Goal: Register for event/course: Register for event/course

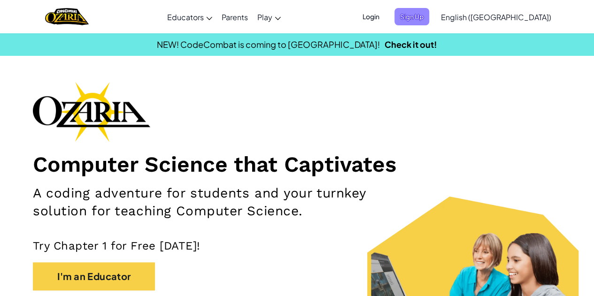
click at [429, 19] on span "Sign Up" at bounding box center [411, 16] width 35 height 17
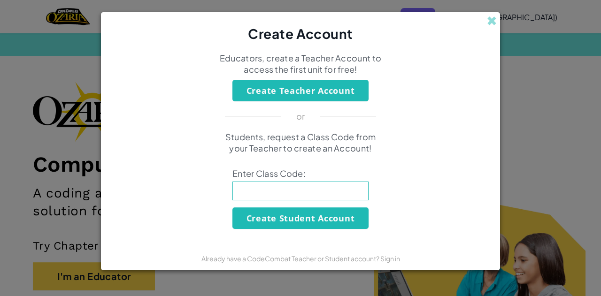
click at [292, 184] on input at bounding box center [300, 191] width 136 height 19
type input "horseswimnet"
click at [303, 218] on button "Create Student Account" at bounding box center [300, 218] width 136 height 22
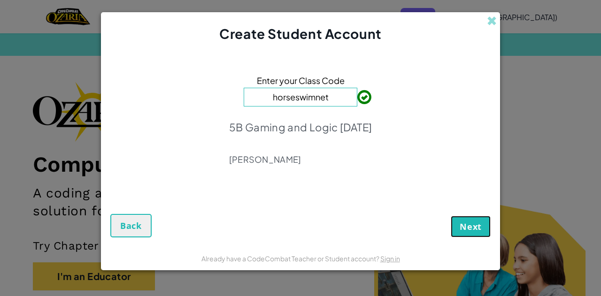
click at [462, 228] on span "Next" at bounding box center [470, 226] width 22 height 11
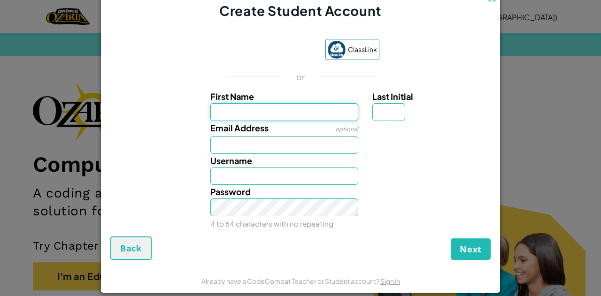
click at [340, 113] on input "First Name" at bounding box center [284, 112] width 148 height 18
type input "alton"
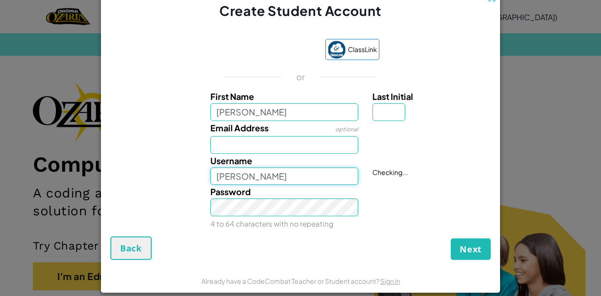
click at [289, 171] on input "Alton" at bounding box center [284, 177] width 148 height 18
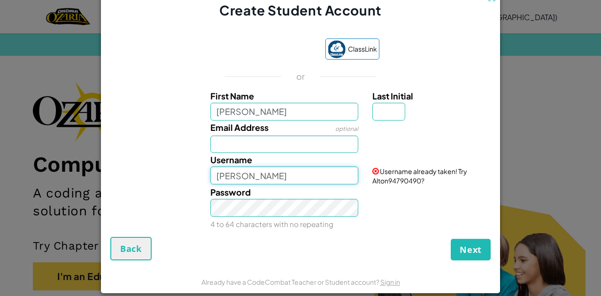
drag, startPoint x: 284, startPoint y: 176, endPoint x: 217, endPoint y: 174, distance: 67.2
drag, startPoint x: 217, startPoint y: 174, endPoint x: 385, endPoint y: 132, distance: 173.7
click at [385, 132] on div at bounding box center [430, 128] width 130 height 14
drag, startPoint x: 329, startPoint y: 171, endPoint x: 218, endPoint y: 159, distance: 112.0
click at [218, 159] on div "Username Alton" at bounding box center [284, 168] width 162 height 31
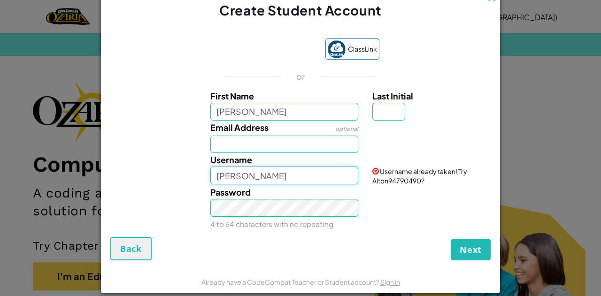
type input "A"
click at [260, 173] on input "thr-1000 "earthMover" at bounding box center [284, 176] width 148 height 18
click at [316, 180] on input "thr-1000 "EarthMover" at bounding box center [284, 176] width 148 height 18
type input "THR-1000 "EarthMover""
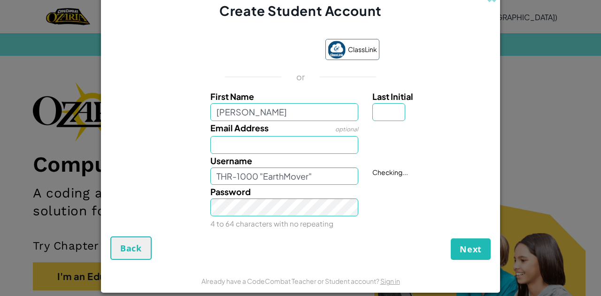
click at [319, 154] on div "Username THR-1000 "EarthMover"" at bounding box center [284, 169] width 162 height 31
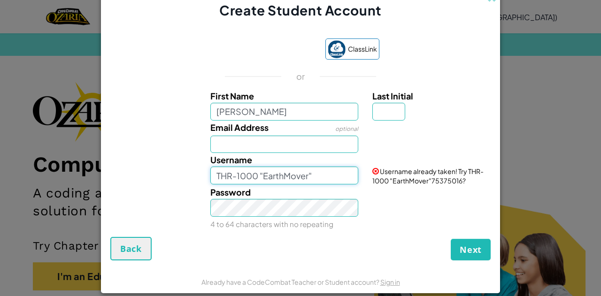
click at [326, 177] on input "THR-1000 "EarthMover"" at bounding box center [284, 176] width 148 height 18
click at [380, 116] on input "Last Initial" at bounding box center [388, 112] width 33 height 18
type input "w"
type input "2"
type input """
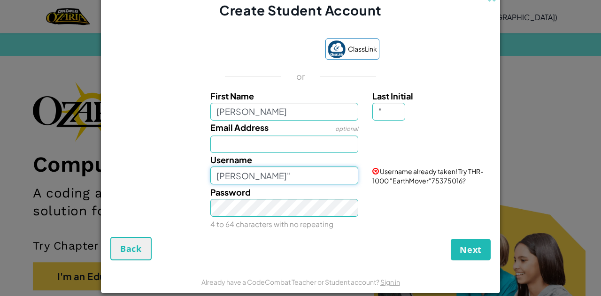
click at [330, 178] on input "Alton"" at bounding box center [284, 176] width 148 height 18
drag, startPoint x: 330, startPoint y: 178, endPoint x: 118, endPoint y: 164, distance: 212.6
click at [118, 164] on div "Username Alton" Username already taken! Try Alton"13866558?" at bounding box center [301, 169] width 390 height 32
type input "THR-1000 "EarthMover"
click at [274, 275] on div "Already have a CodeCombat Teacher or Student account? Sign in" at bounding box center [300, 281] width 399 height 23
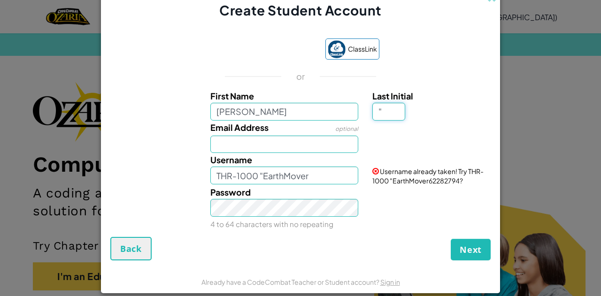
click at [387, 119] on input """ at bounding box center [388, 112] width 33 height 18
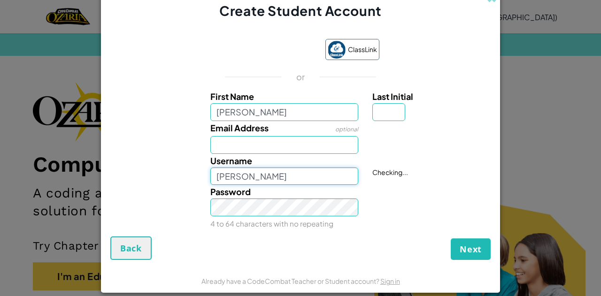
click at [303, 169] on input "Alton" at bounding box center [284, 177] width 148 height 18
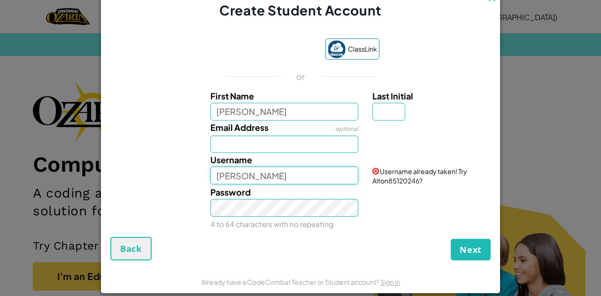
drag, startPoint x: 299, startPoint y: 179, endPoint x: 205, endPoint y: 164, distance: 95.9
click at [205, 164] on div "Username Alton" at bounding box center [284, 168] width 162 height 31
click at [382, 110] on input "Last Initial" at bounding box center [388, 112] width 33 height 18
drag, startPoint x: 375, startPoint y: 122, endPoint x: 314, endPoint y: 149, distance: 67.3
click at [314, 149] on div "Email Address optional" at bounding box center [301, 137] width 390 height 33
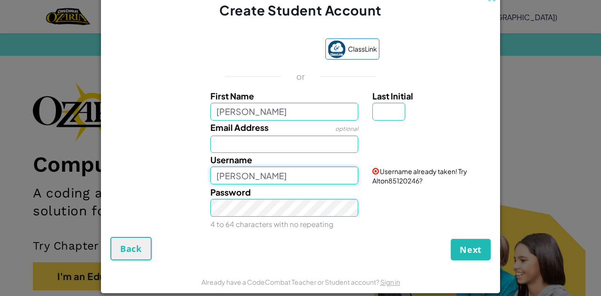
drag, startPoint x: 304, startPoint y: 176, endPoint x: 117, endPoint y: 145, distance: 189.2
click at [117, 145] on div "First Name alton Last Initial Email Address optional Username Alton Username al…" at bounding box center [300, 158] width 375 height 138
click at [260, 174] on input "THR-1000 "earthMover" at bounding box center [284, 176] width 148 height 18
click at [263, 181] on input "THR-1000 "earthMover" at bounding box center [284, 176] width 148 height 18
click at [318, 185] on div "Password 4 to 64 characters with no repeating" at bounding box center [284, 208] width 162 height 46
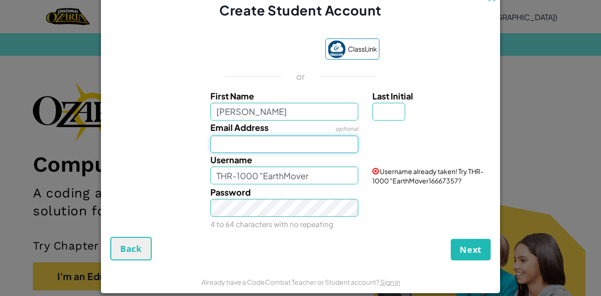
click at [330, 139] on input "Email Address" at bounding box center [284, 145] width 148 height 18
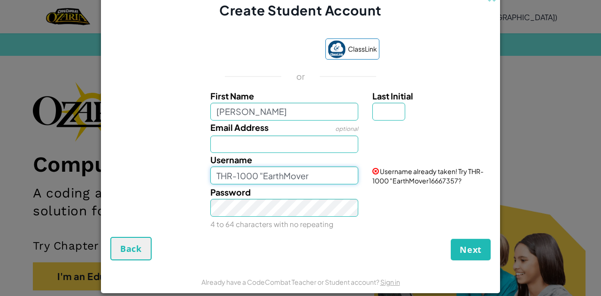
click at [322, 177] on input "THR-1000 "EarthMover" at bounding box center [284, 176] width 148 height 18
type input "THR-1000 "EarthMover""
click at [467, 247] on span "Next" at bounding box center [470, 249] width 22 height 11
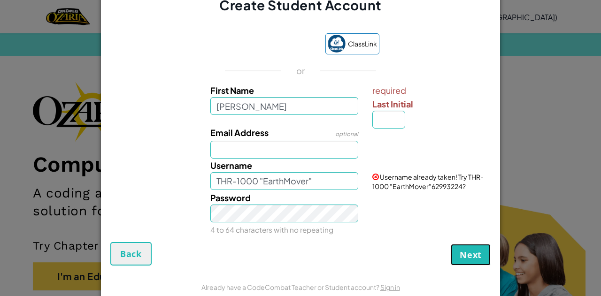
click at [468, 257] on span "Next" at bounding box center [470, 254] width 22 height 11
click at [395, 125] on input "Last Initial" at bounding box center [388, 120] width 33 height 18
drag, startPoint x: 335, startPoint y: 184, endPoint x: 204, endPoint y: 187, distance: 131.0
click at [204, 187] on div "Username THR-1000 "EarthMover"" at bounding box center [284, 174] width 162 height 31
click at [378, 126] on div at bounding box center [430, 133] width 130 height 14
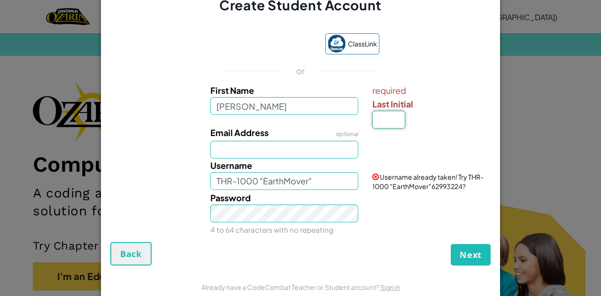
click at [381, 122] on input "Last Initial" at bounding box center [388, 120] width 33 height 18
type input "2"
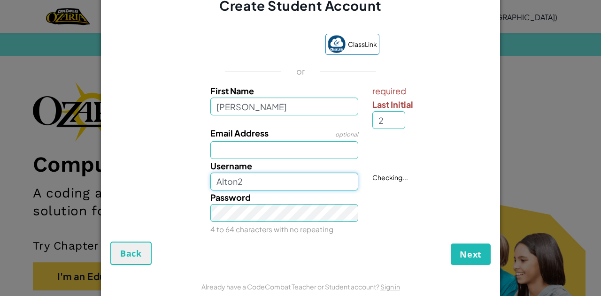
click at [339, 181] on input "Alton2" at bounding box center [284, 182] width 148 height 18
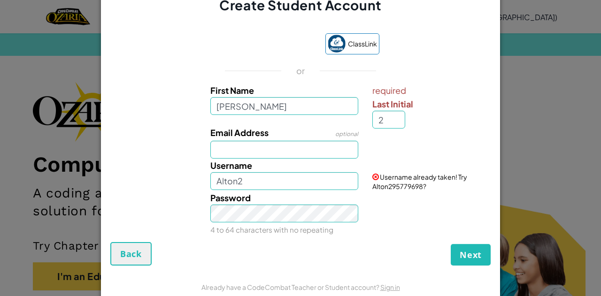
click at [312, 204] on div "Password 4 to 64 characters with no repeating" at bounding box center [284, 214] width 162 height 46
drag, startPoint x: 299, startPoint y: 175, endPoint x: 183, endPoint y: 171, distance: 116.5
click at [183, 171] on div "Username Alton2 Username already taken! Try Alton295779698?" at bounding box center [301, 175] width 390 height 32
paste input "THR-1000 "EarthMover""
click at [377, 191] on div "Password 4 to 64 characters with no repeating" at bounding box center [301, 214] width 390 height 46
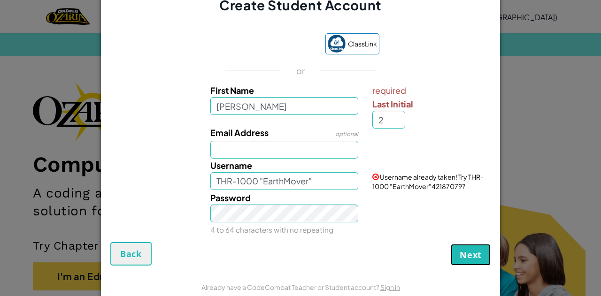
click at [469, 247] on button "Next" at bounding box center [471, 255] width 40 height 22
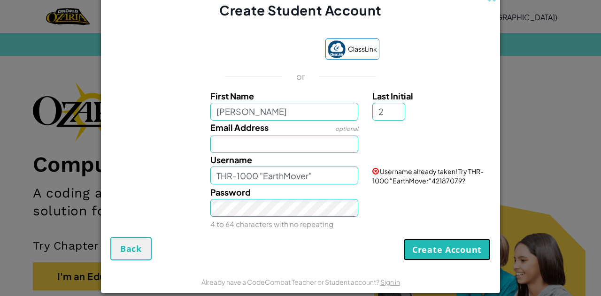
click at [433, 254] on button "Create Account" at bounding box center [446, 250] width 87 height 22
click at [389, 116] on input "2" at bounding box center [388, 112] width 33 height 18
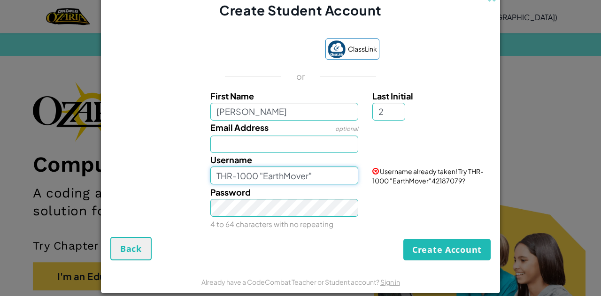
click at [323, 179] on input "THR-1000 "EarthMover"" at bounding box center [284, 176] width 148 height 18
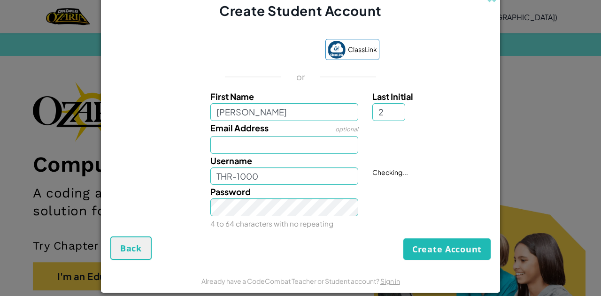
click at [373, 208] on div "Password 4 to 64 characters with no repeating" at bounding box center [301, 208] width 390 height 46
click at [323, 176] on input "THR-1000" at bounding box center [284, 177] width 148 height 18
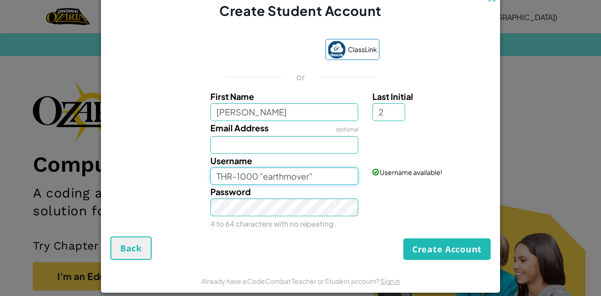
type input "THR-1000 "earthmover""
click at [356, 218] on div "Password 4 to 64 characters with no repeating" at bounding box center [284, 208] width 162 height 46
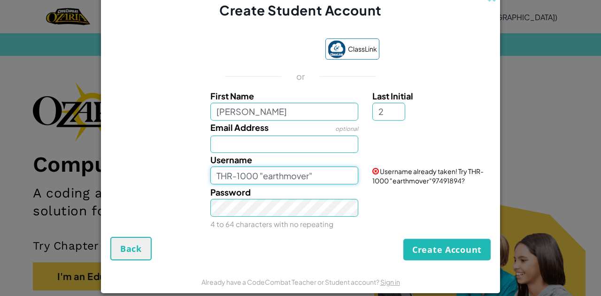
click at [313, 175] on input "THR-1000 "earthmover"" at bounding box center [284, 176] width 148 height 18
drag, startPoint x: 325, startPoint y: 181, endPoint x: 127, endPoint y: 117, distance: 208.1
click at [127, 117] on div "First Name alton Last Initial 2 Email Address optional Username THR-1000 "earth…" at bounding box center [300, 158] width 375 height 138
type input "\"
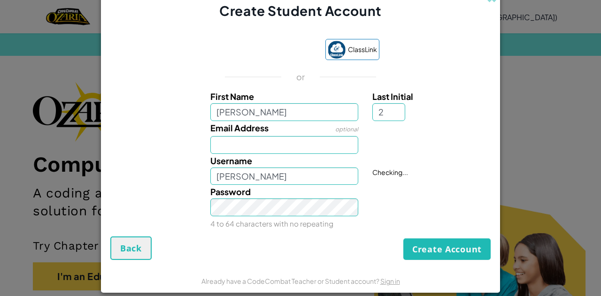
click at [188, 186] on div "Password 4 to 64 characters with no repeating" at bounding box center [301, 208] width 390 height 46
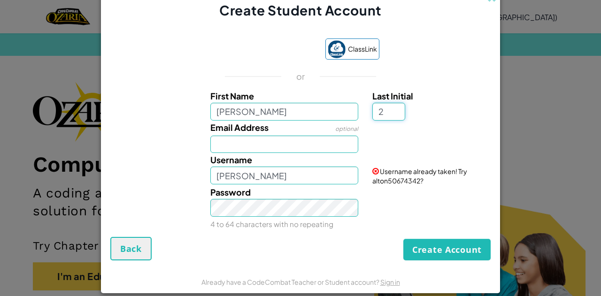
click at [392, 117] on input "2" at bounding box center [388, 112] width 33 height 18
click at [331, 168] on input "alton" at bounding box center [284, 176] width 148 height 18
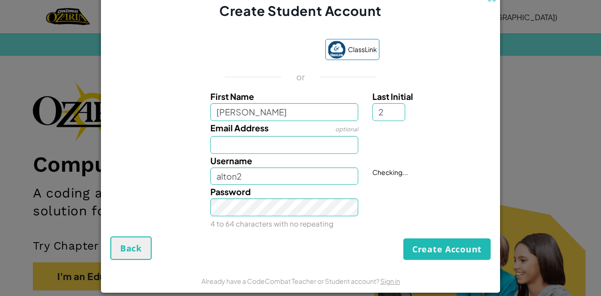
click at [408, 210] on div "Password 4 to 64 characters with no repeating" at bounding box center [301, 208] width 390 height 46
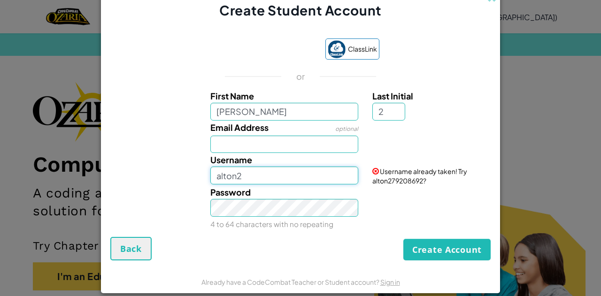
click at [296, 179] on input "alton2" at bounding box center [284, 176] width 148 height 18
type input "alton3"
click at [303, 194] on div "Password 4 to 64 characters with no repeating" at bounding box center [284, 208] width 162 height 46
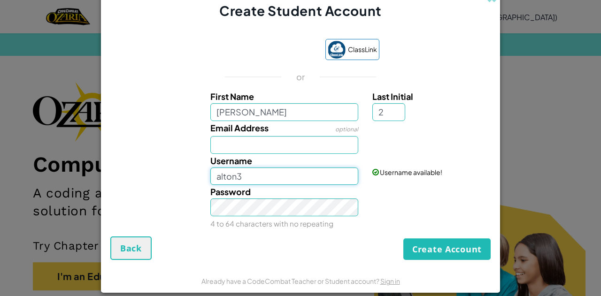
click at [304, 176] on input "alton3" at bounding box center [284, 177] width 148 height 18
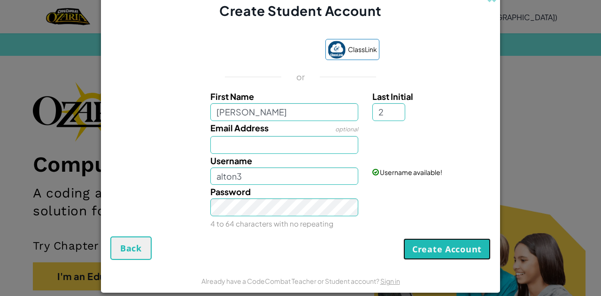
click at [442, 254] on button "Create Account" at bounding box center [446, 249] width 87 height 22
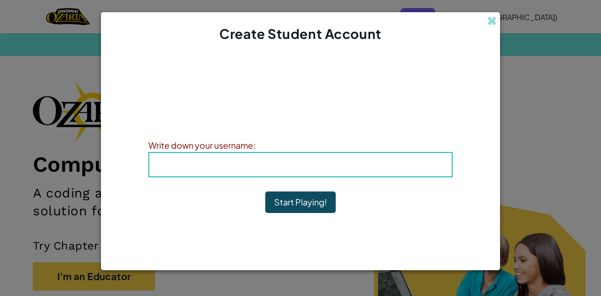
click at [343, 165] on b "Username : alton3" at bounding box center [300, 164] width 88 height 11
click at [304, 199] on button "Start Playing!" at bounding box center [300, 202] width 70 height 22
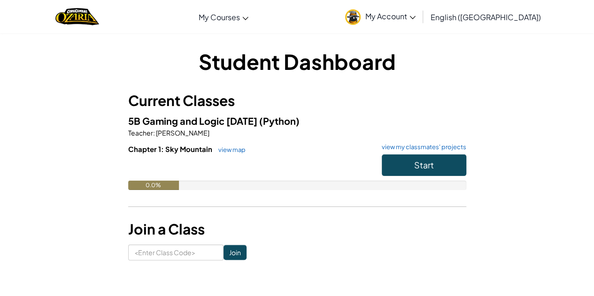
click at [420, 21] on link "My Account" at bounding box center [380, 17] width 80 height 30
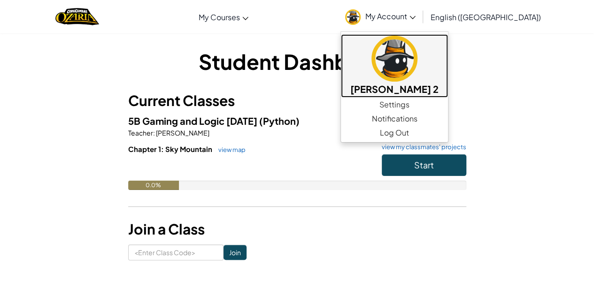
click at [417, 81] on img at bounding box center [394, 59] width 46 height 46
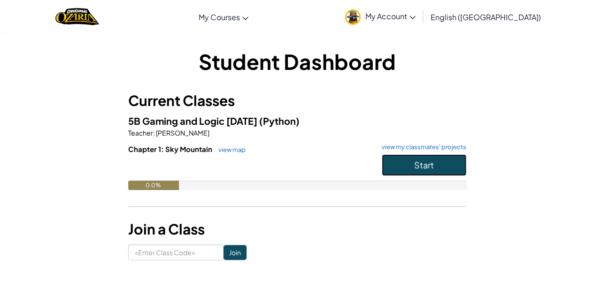
click at [410, 166] on button "Start" at bounding box center [424, 165] width 84 height 22
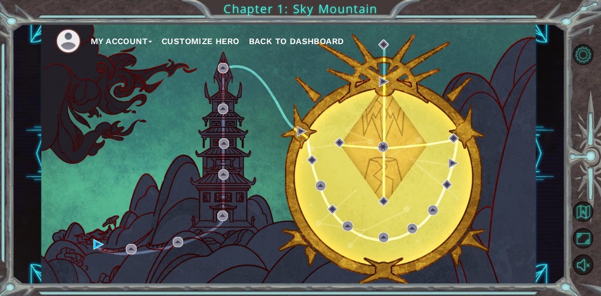
click at [199, 46] on button "Customize Hero" at bounding box center [200, 41] width 78 height 14
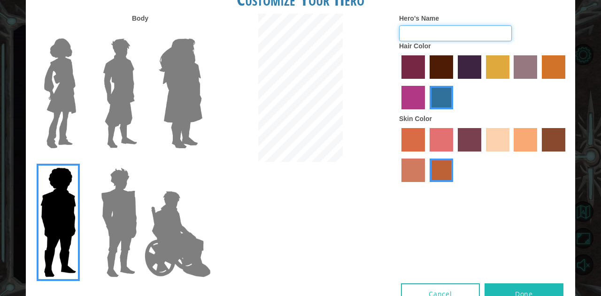
click at [409, 36] on input "Hero's Name" at bounding box center [455, 33] width 113 height 16
paste input "THR-1000 "EarthMover""
type input "THR-1000 "EarthMover""
click at [555, 17] on form "Hero's Name THR-1000 "EarthMover"" at bounding box center [483, 28] width 169 height 28
click at [434, 100] on label "lachmara hair color" at bounding box center [440, 97] width 23 height 23
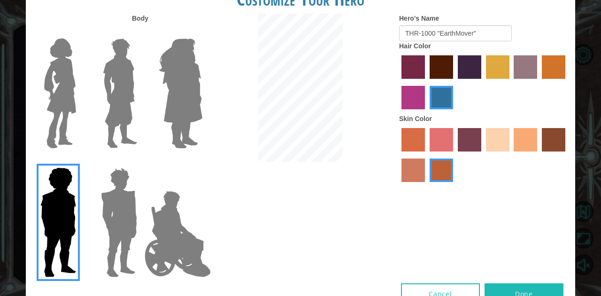
click at [426, 113] on input "lachmara hair color" at bounding box center [426, 113] width 0 height 0
click at [112, 105] on img at bounding box center [120, 93] width 42 height 117
click at [141, 32] on input "Hero Lars" at bounding box center [141, 32] width 0 height 0
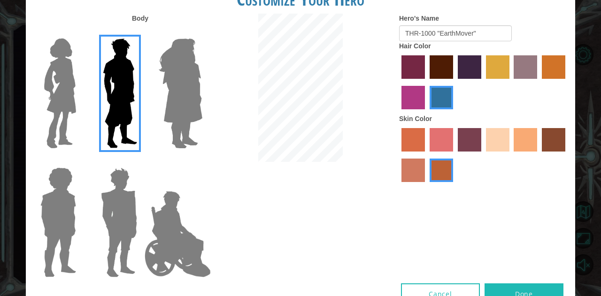
click at [483, 145] on div at bounding box center [483, 156] width 169 height 61
click at [492, 147] on label "sandy beach skin color" at bounding box center [497, 139] width 23 height 23
click at [482, 155] on input "sandy beach skin color" at bounding box center [482, 155] width 0 height 0
click at [505, 286] on button "Done" at bounding box center [523, 293] width 79 height 21
